Goal: Information Seeking & Learning: Check status

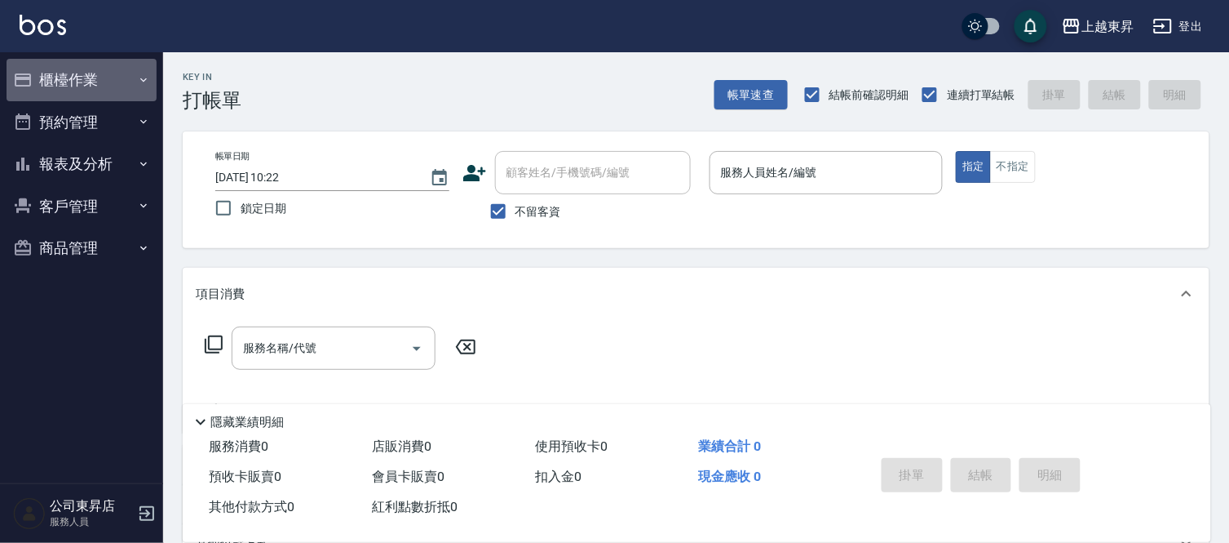
click at [114, 69] on button "櫃檯作業" at bounding box center [82, 80] width 150 height 42
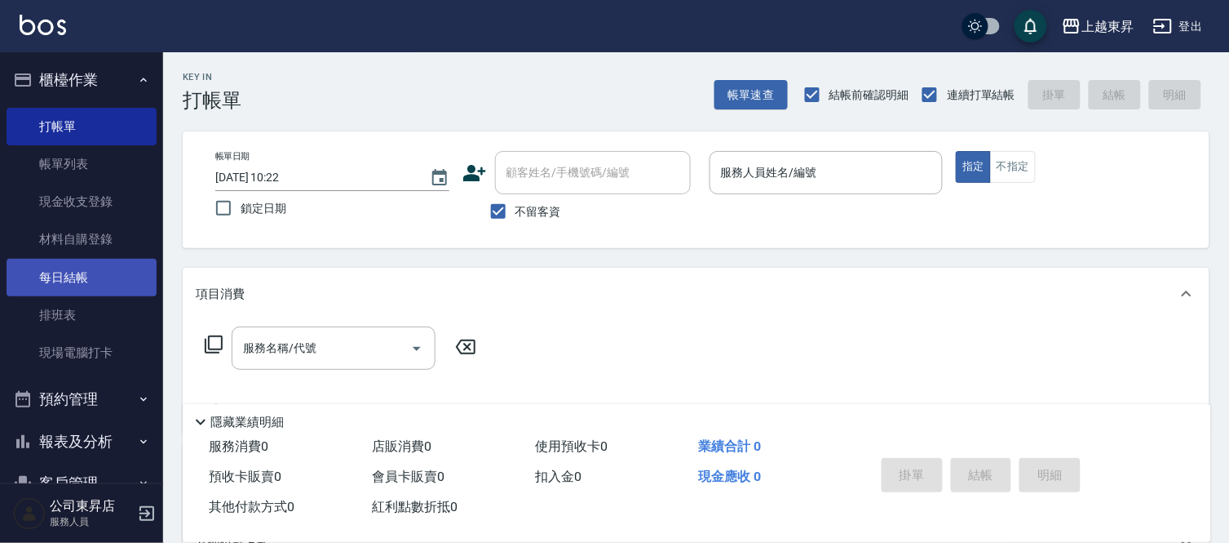
scroll to position [82, 0]
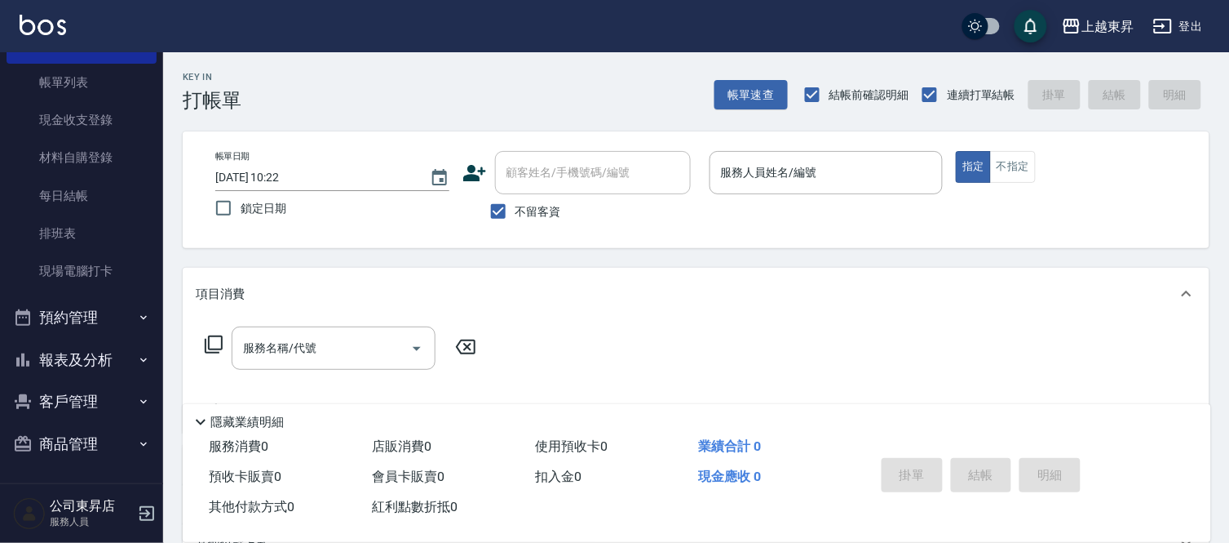
click at [63, 364] on button "報表及分析" at bounding box center [82, 360] width 150 height 42
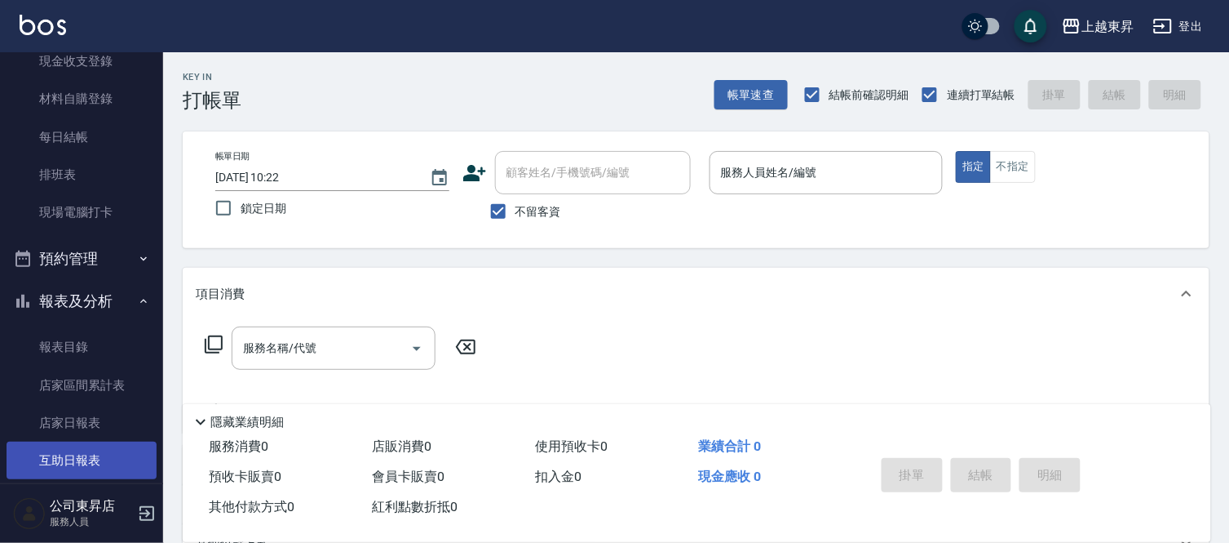
scroll to position [172, 0]
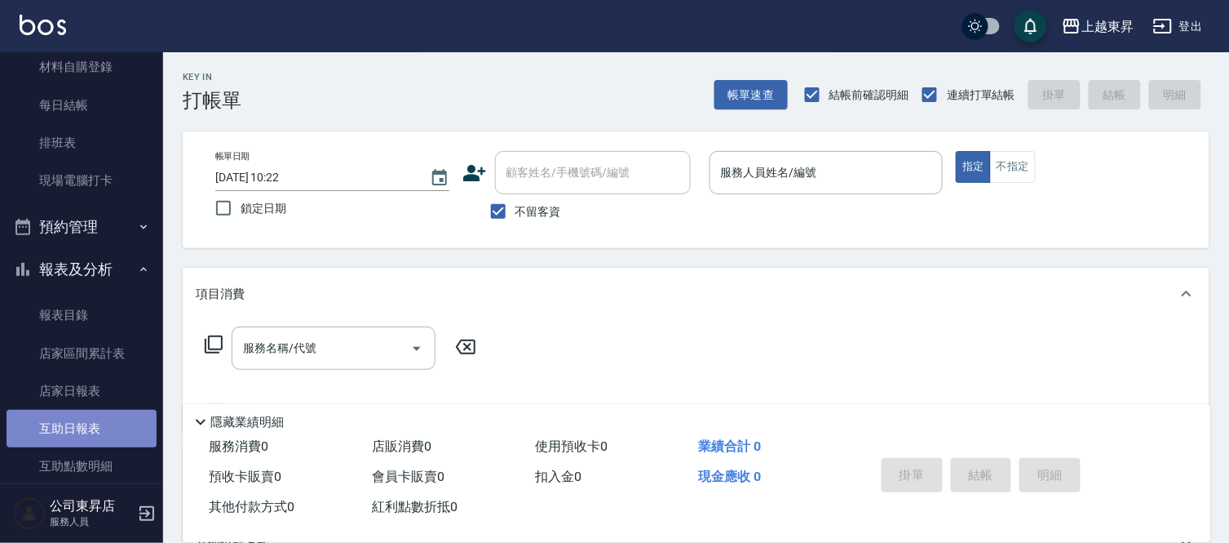
click at [83, 425] on link "互助日報表" at bounding box center [82, 429] width 150 height 38
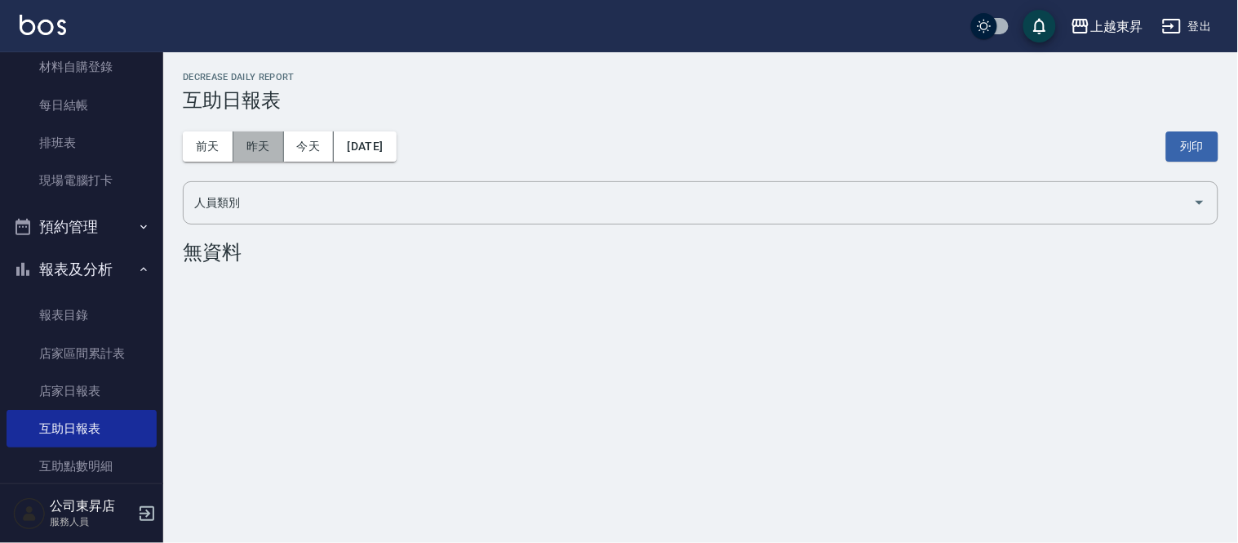
click at [242, 153] on button "昨天" at bounding box center [258, 146] width 51 height 30
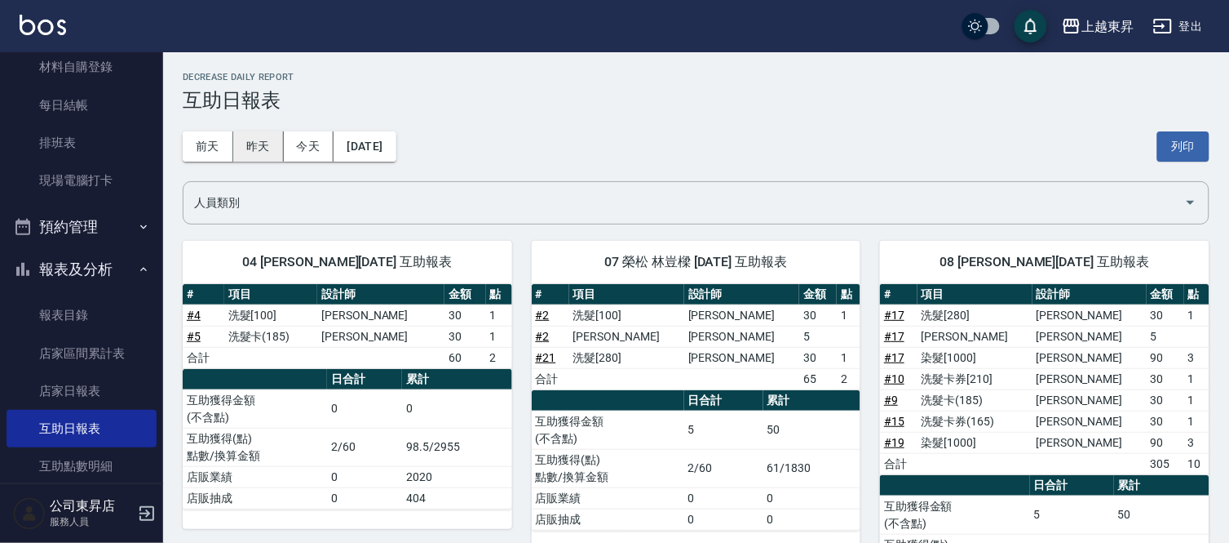
click at [241, 151] on button "昨天" at bounding box center [258, 146] width 51 height 30
click at [206, 155] on button "前天" at bounding box center [208, 146] width 51 height 30
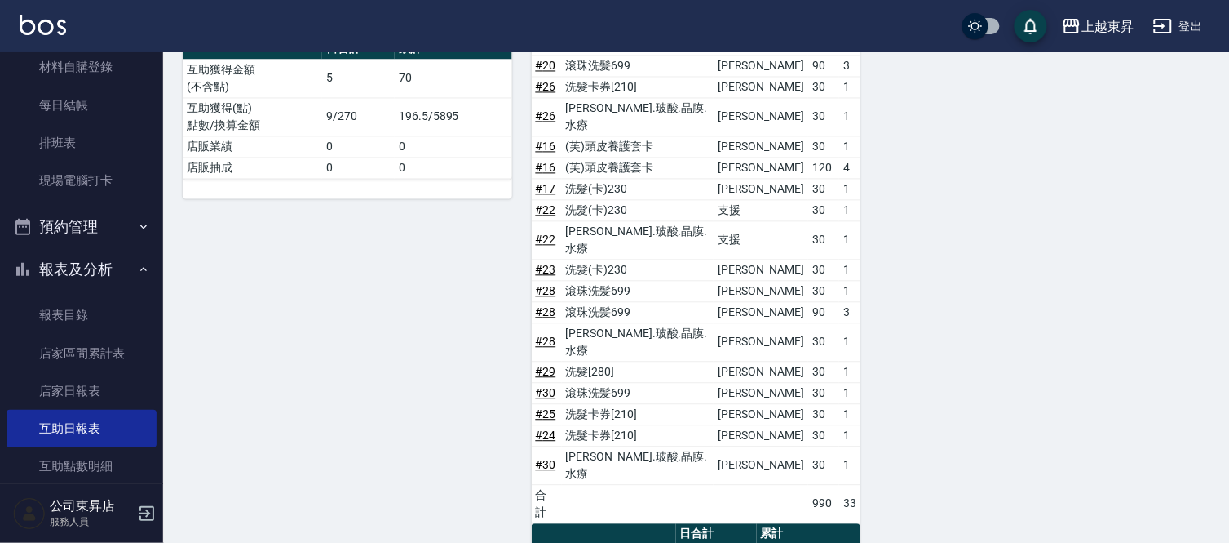
scroll to position [755, 0]
